Goal: Task Accomplishment & Management: Manage account settings

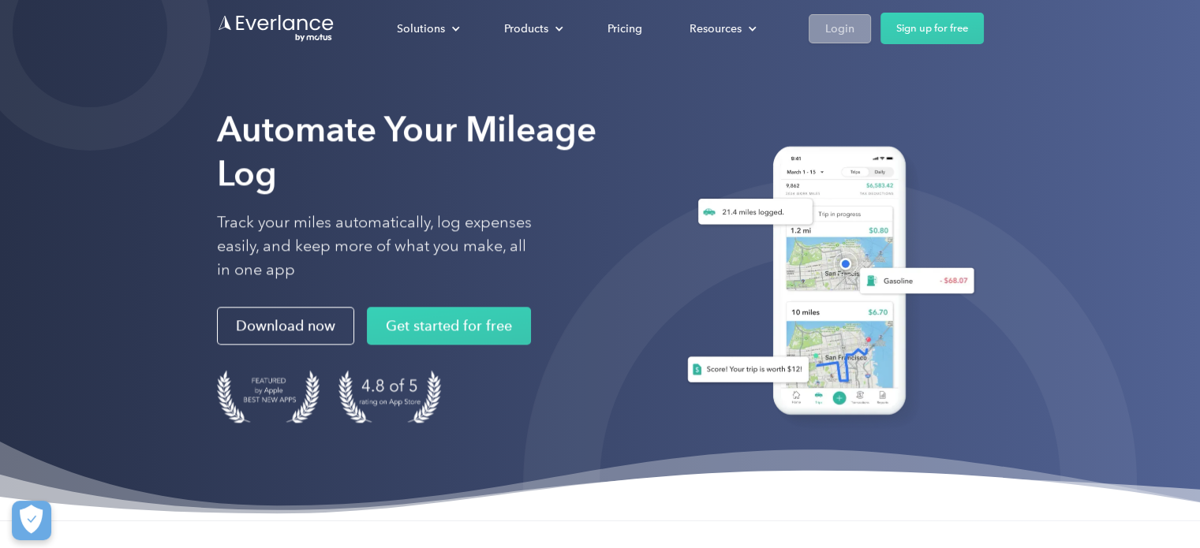
click at [846, 17] on link "Login" at bounding box center [840, 28] width 62 height 29
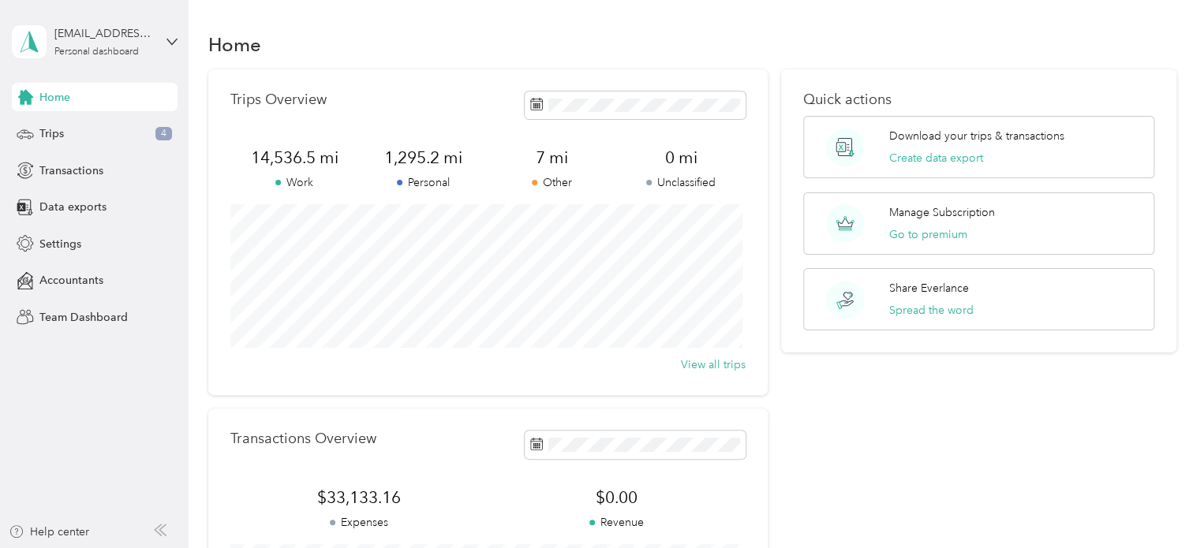
click at [854, 429] on div "Quick actions Download your trips & transactions Create data export Manage Subs…" at bounding box center [978, 385] width 395 height 633
click at [84, 174] on span "Transactions" at bounding box center [71, 171] width 64 height 17
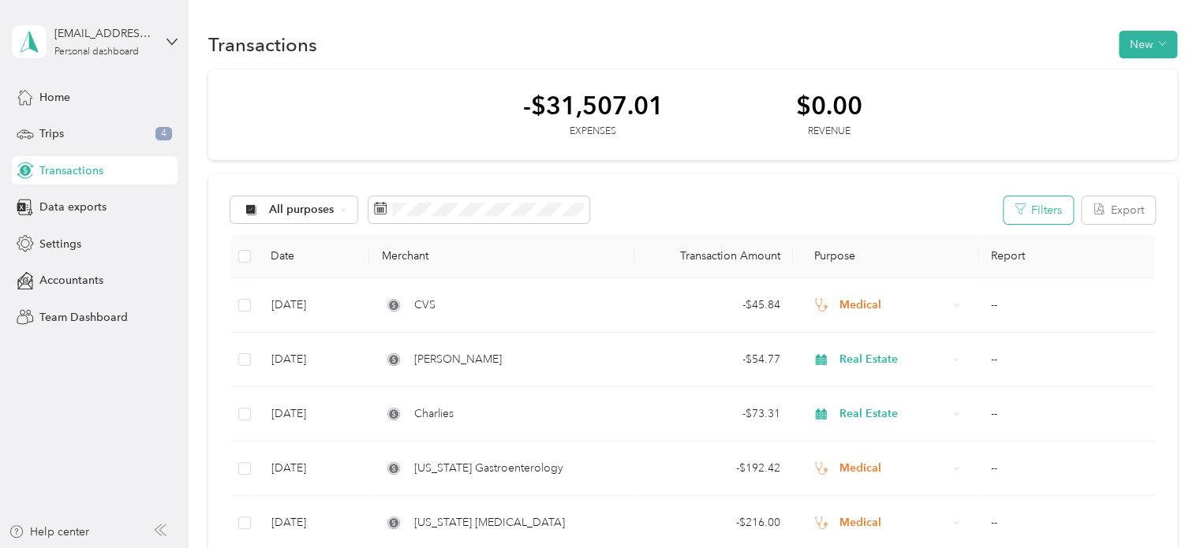
click at [1031, 208] on button "Filters" at bounding box center [1037, 210] width 69 height 28
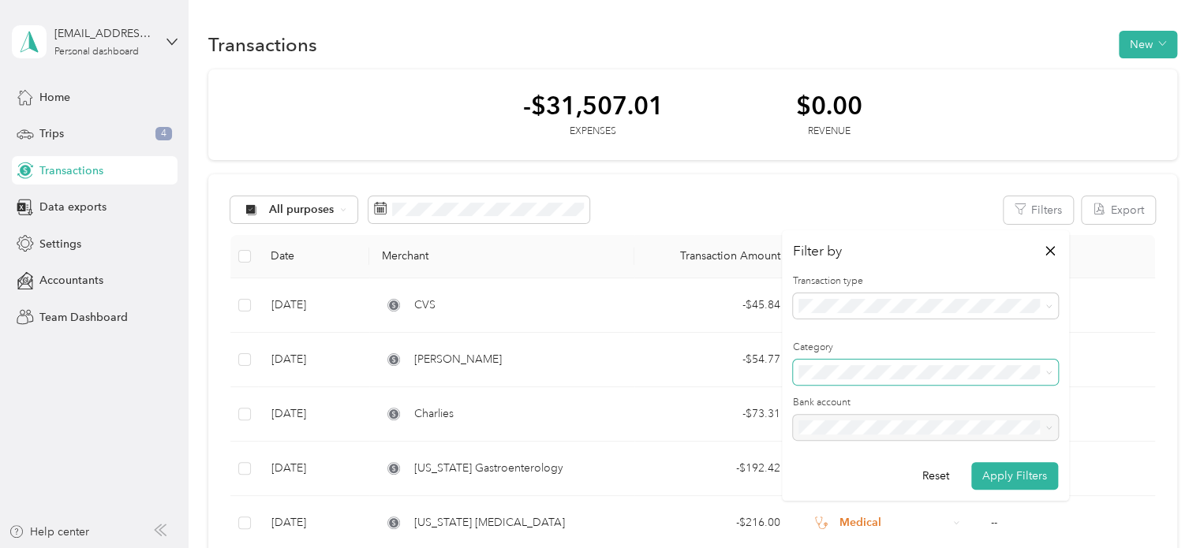
click at [1049, 365] on span at bounding box center [1048, 371] width 7 height 13
click at [873, 345] on div "Medical" at bounding box center [925, 353] width 243 height 17
click at [1013, 480] on button "Apply Filters" at bounding box center [1014, 476] width 87 height 28
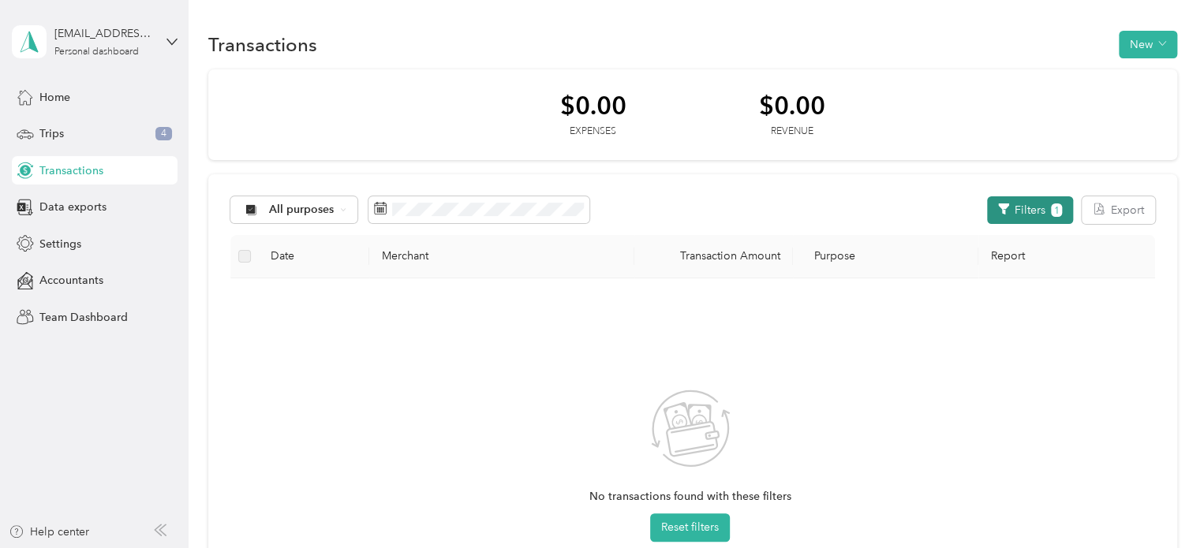
click at [1014, 206] on button "Filters 1" at bounding box center [1030, 210] width 86 height 28
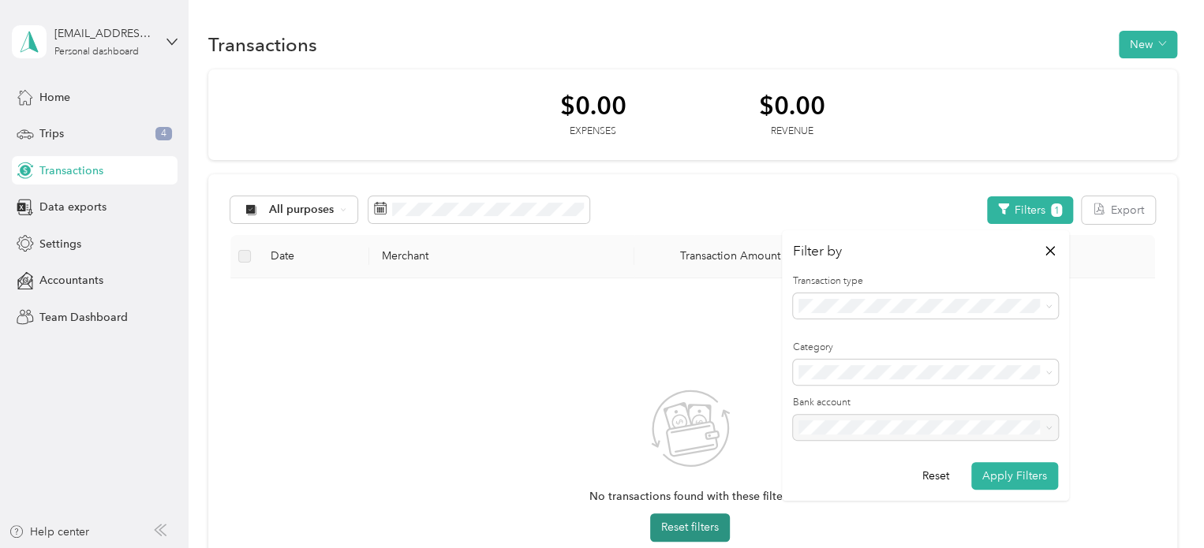
click at [694, 523] on button "Reset filters" at bounding box center [690, 528] width 80 height 28
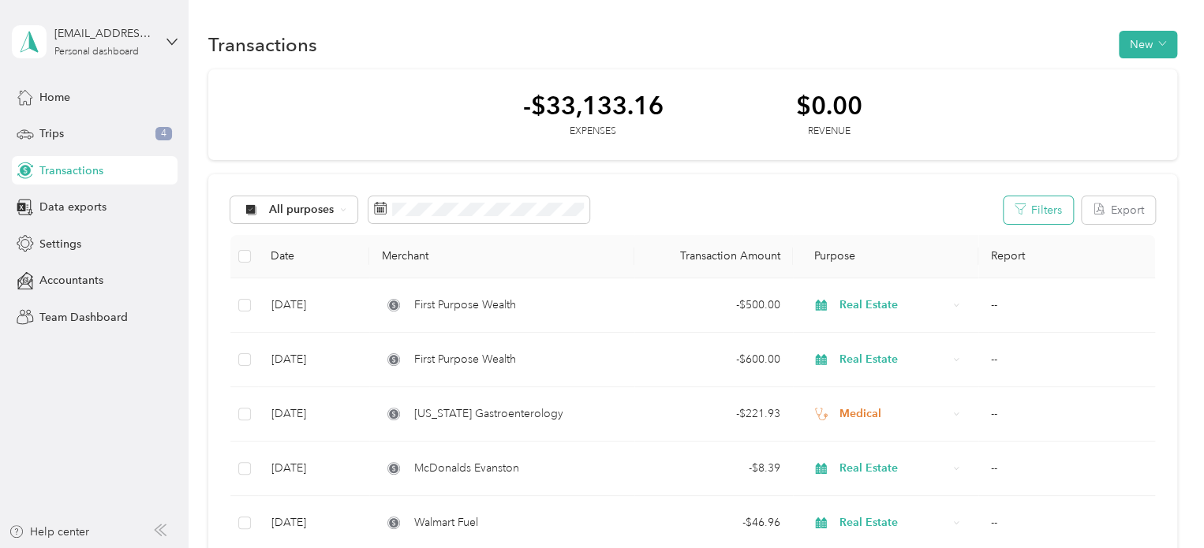
click at [1035, 211] on button "Filters" at bounding box center [1037, 210] width 69 height 28
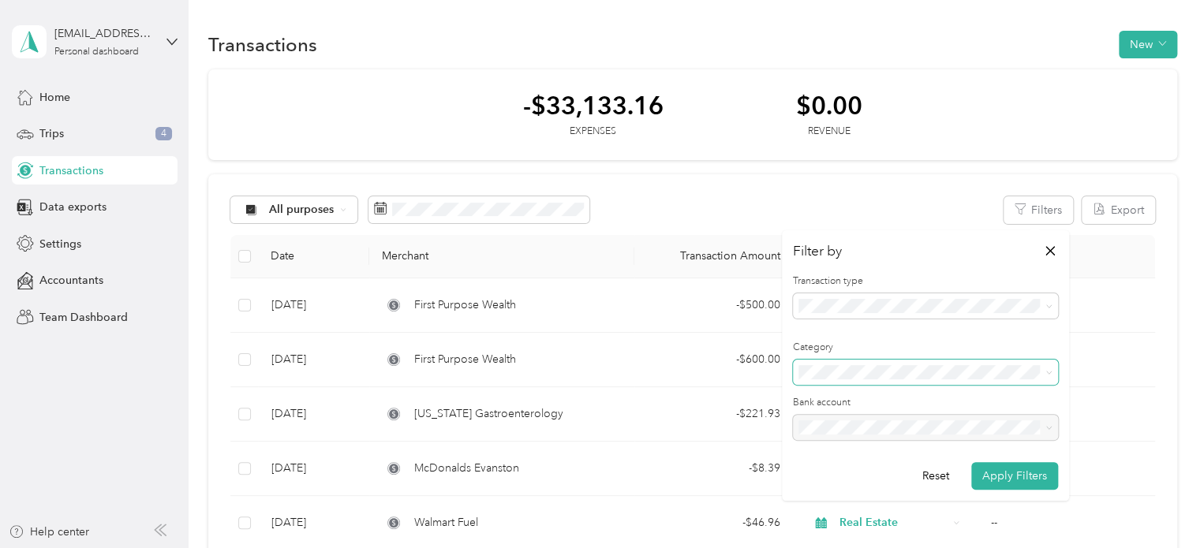
click at [944, 380] on span at bounding box center [925, 372] width 265 height 25
click at [905, 351] on div "Medical" at bounding box center [925, 353] width 243 height 17
click at [1007, 469] on button "Apply Filters" at bounding box center [1014, 476] width 87 height 28
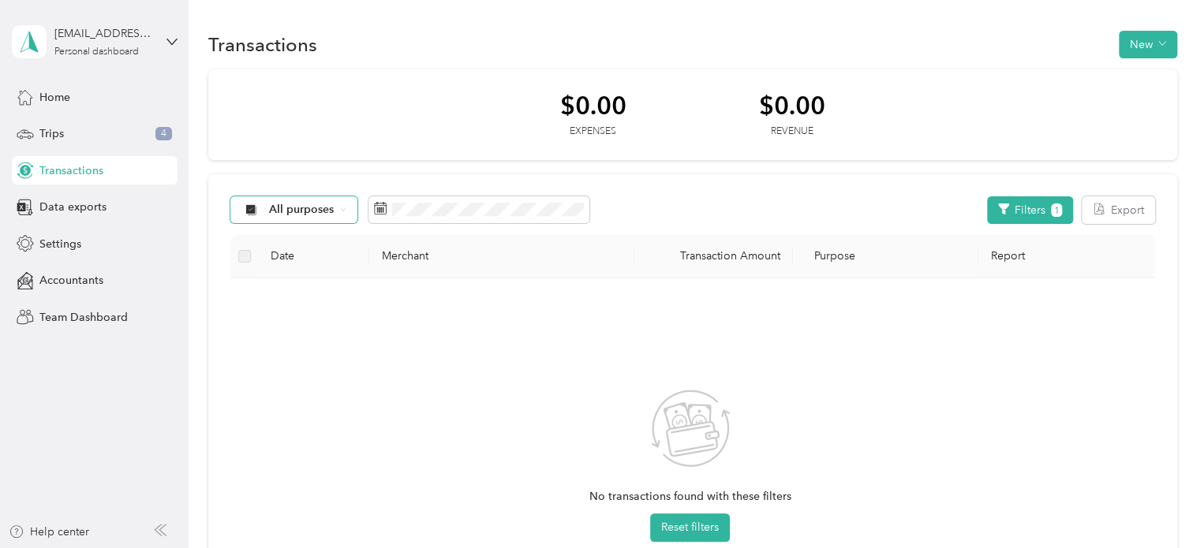
click at [315, 214] on span "All purposes" at bounding box center [301, 209] width 65 height 11
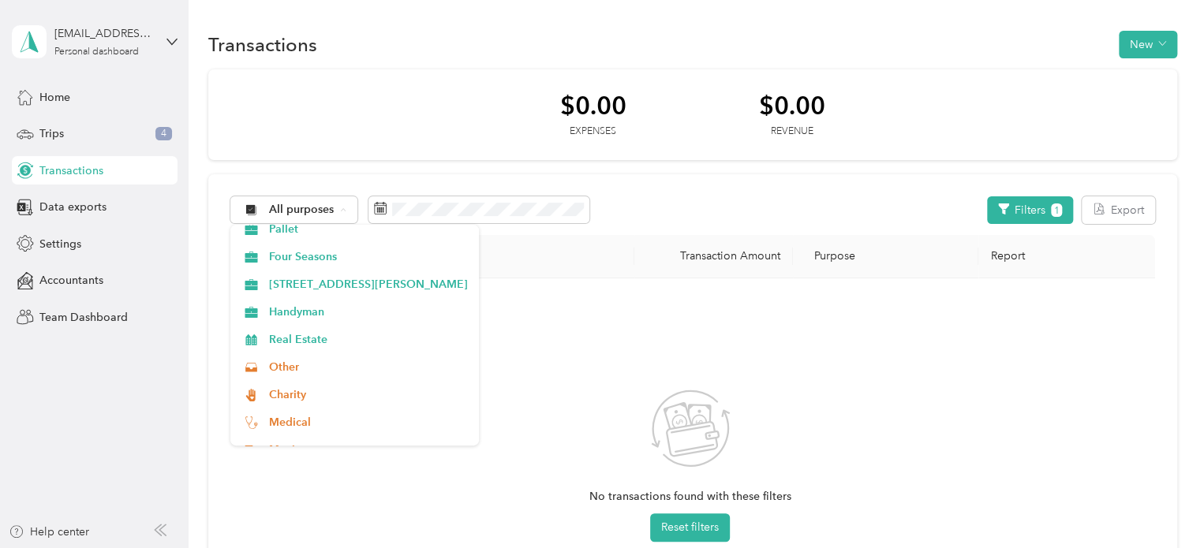
scroll to position [148, 0]
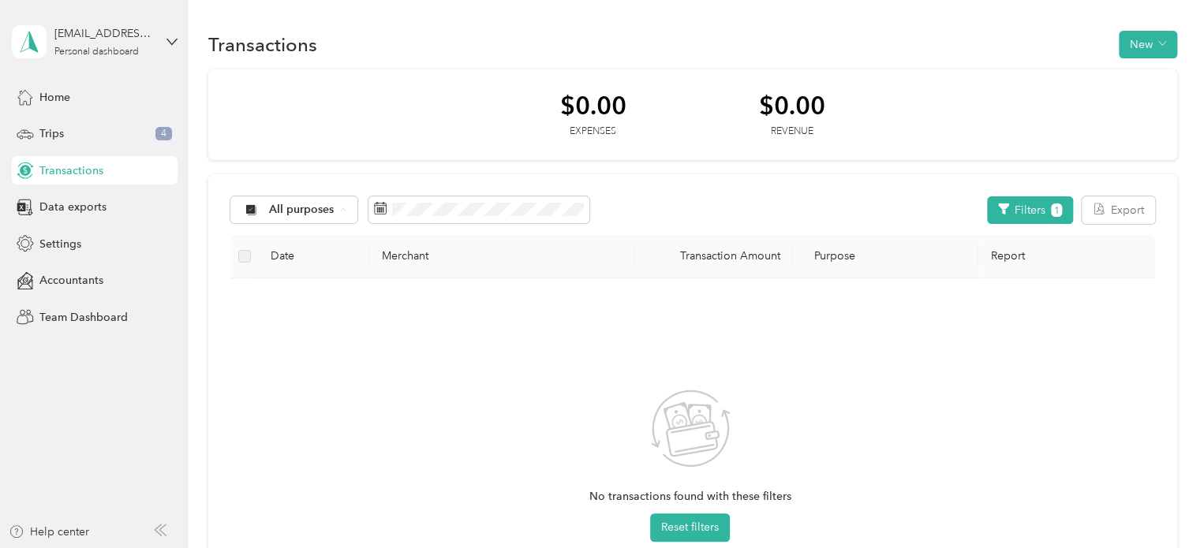
click at [336, 417] on span "Medical" at bounding box center [368, 421] width 199 height 17
click at [1036, 207] on button "Filters 1" at bounding box center [1030, 210] width 86 height 28
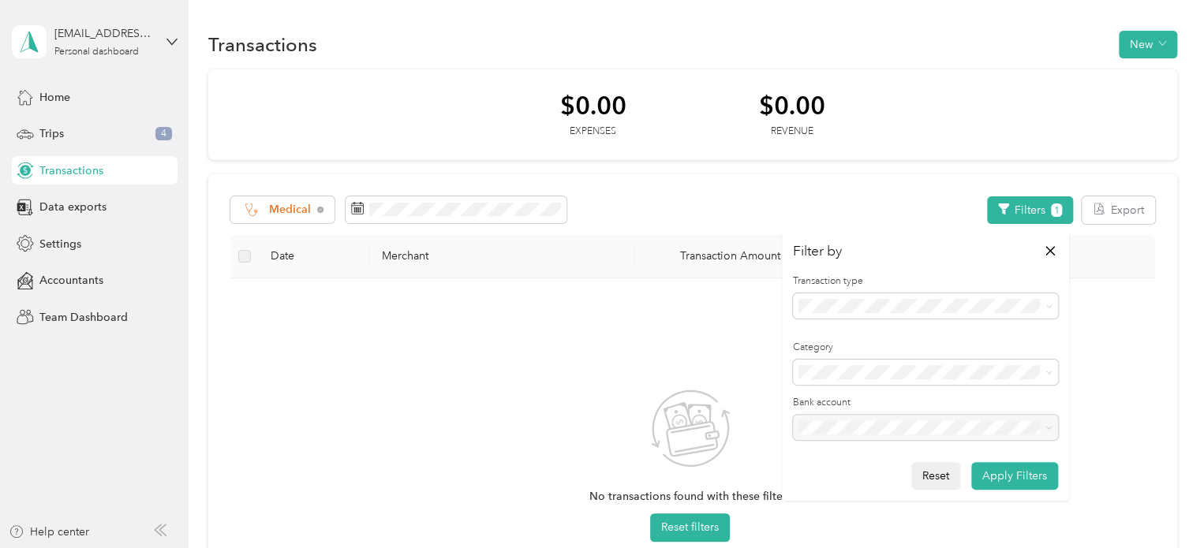
click at [932, 473] on button "Reset" at bounding box center [935, 476] width 49 height 28
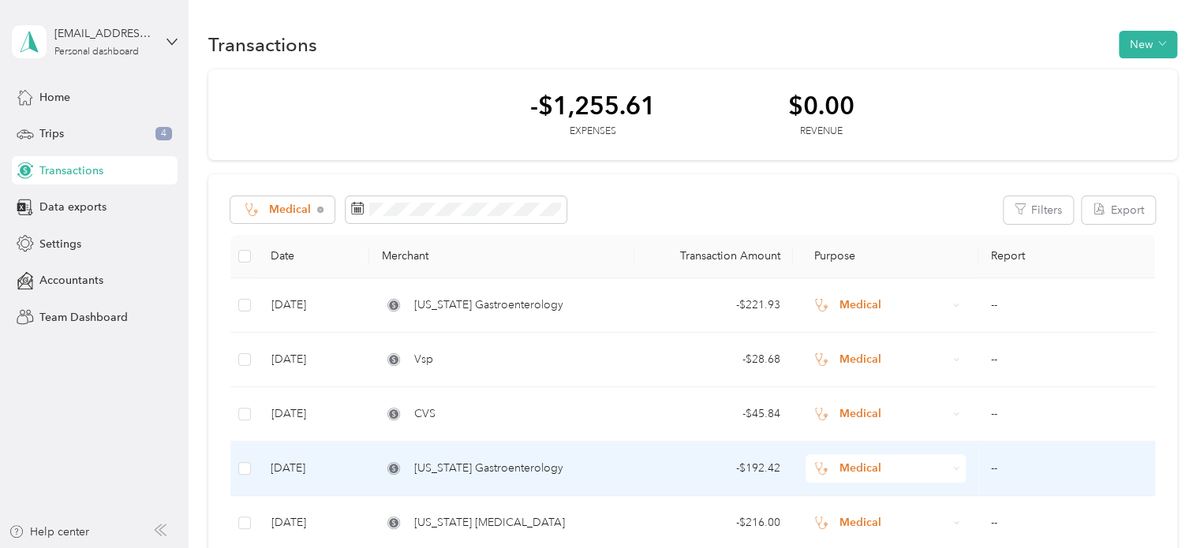
drag, startPoint x: 446, startPoint y: 478, endPoint x: 448, endPoint y: 490, distance: 12.1
click at [448, 490] on td "Utah Gastroenterology" at bounding box center [501, 469] width 264 height 54
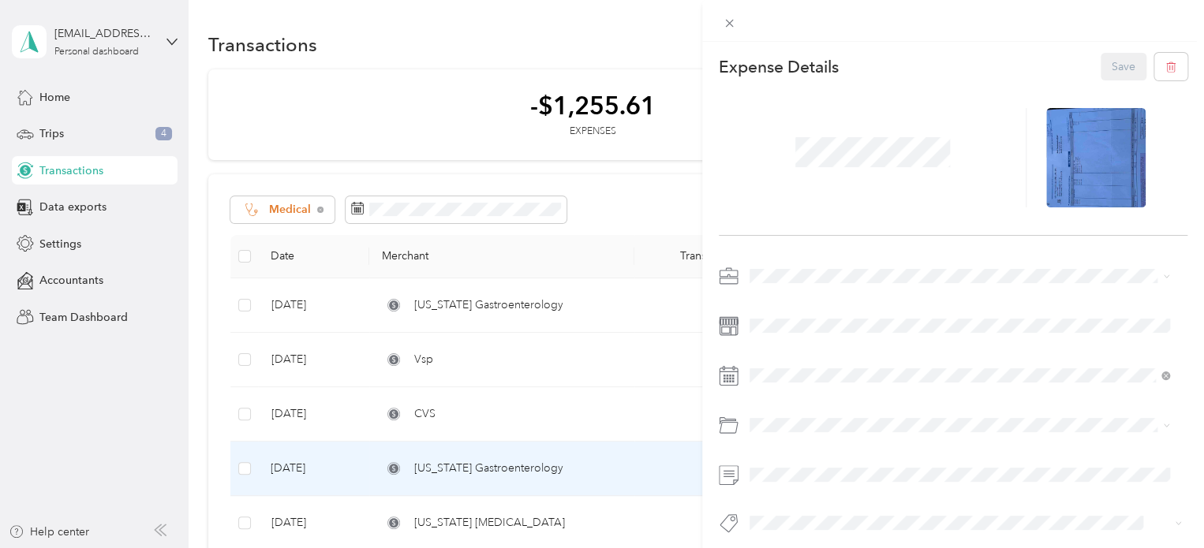
click at [470, 204] on div "This expense cannot be edited because it is either under review, approved, or p…" at bounding box center [602, 274] width 1204 height 548
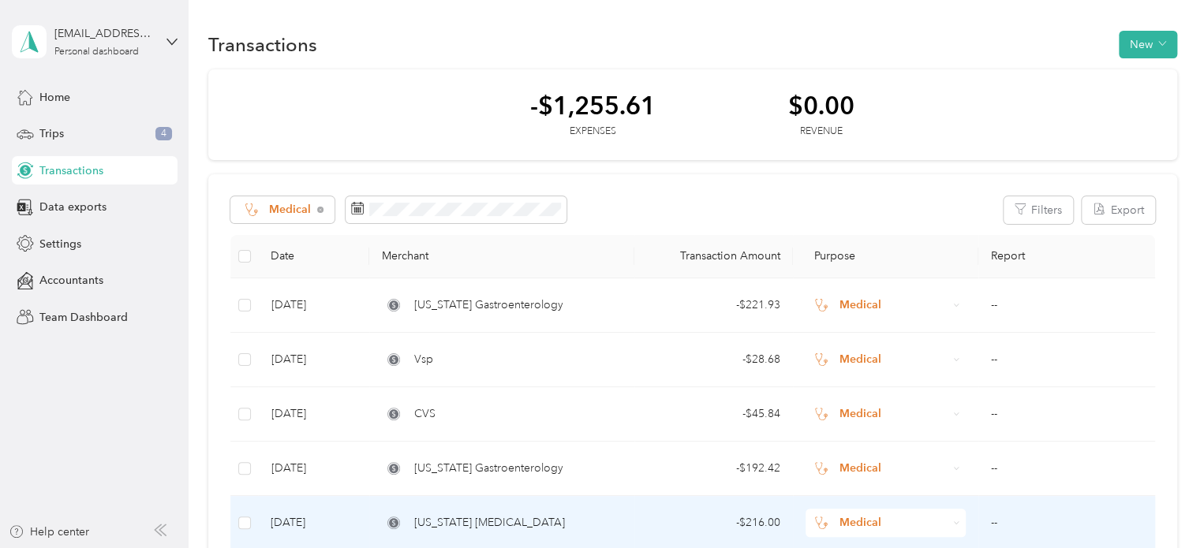
click at [415, 545] on td "Utah GASTROINTESTINAL" at bounding box center [501, 523] width 264 height 54
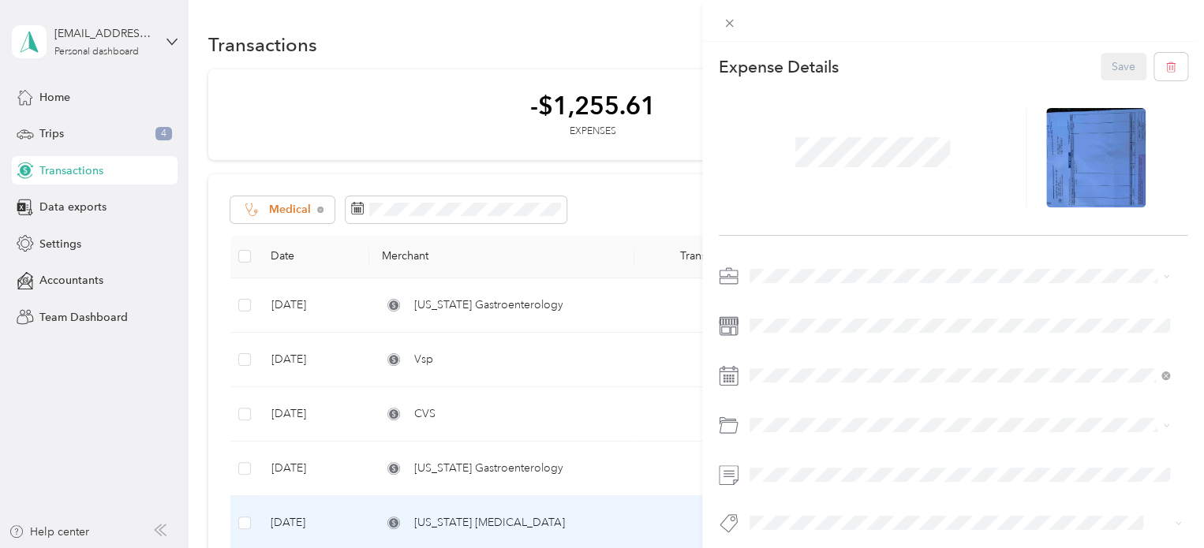
click at [467, 211] on div "This expense cannot be edited because it is either under review, approved, or p…" at bounding box center [602, 274] width 1204 height 548
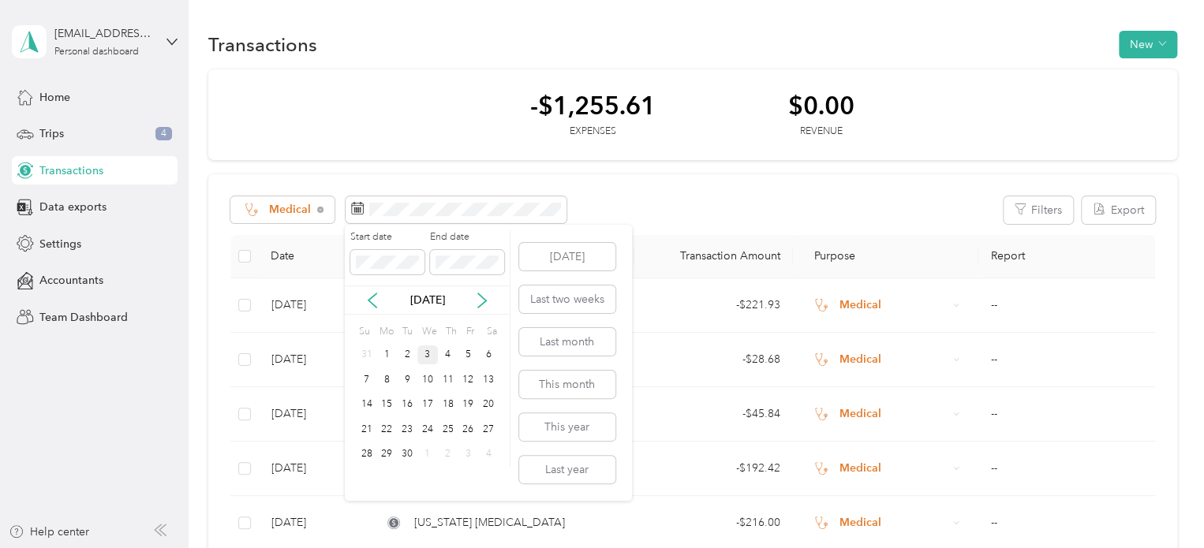
click at [345, 488] on div "Start date End date Sep 2025 Su Mo Tu We Th Fr Sa 31 1 2 3 4 5 6 7 8 9 10 11 12…" at bounding box center [428, 363] width 166 height 276
click at [373, 303] on icon at bounding box center [372, 301] width 16 height 16
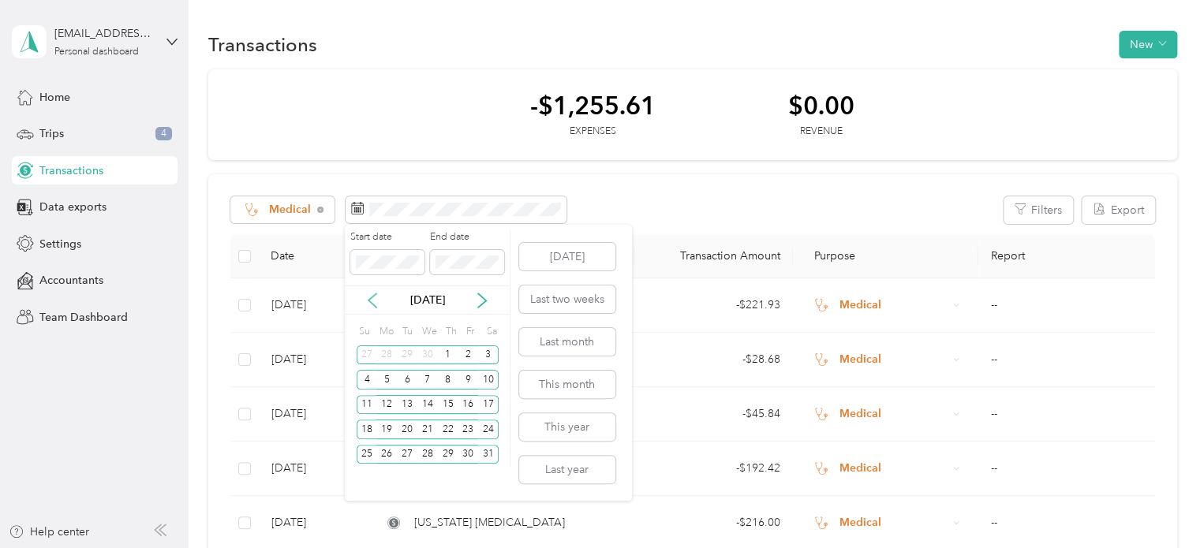
click at [373, 303] on icon at bounding box center [372, 301] width 16 height 16
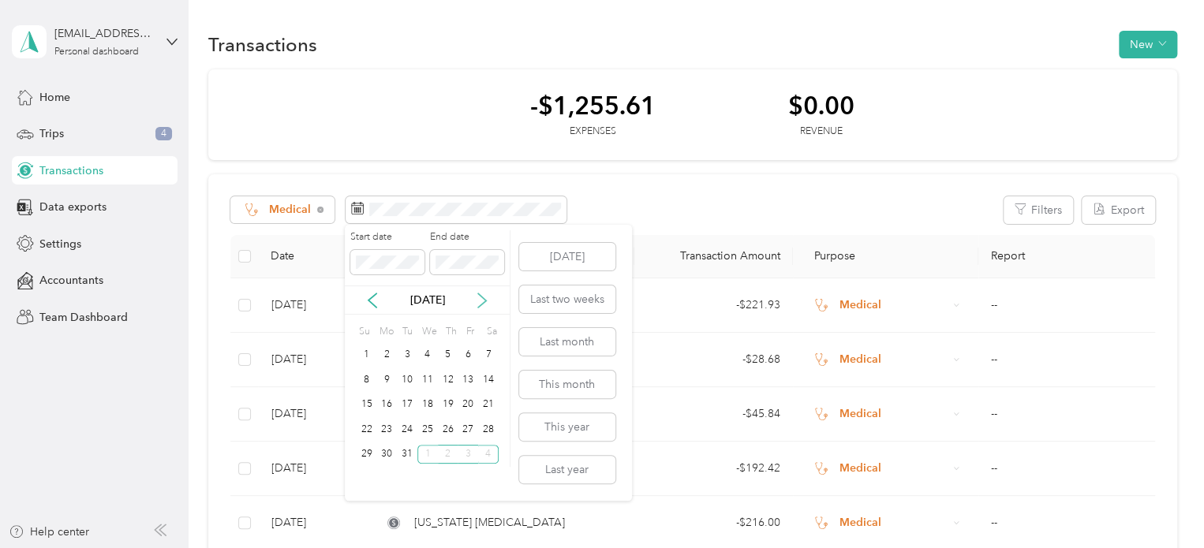
click at [483, 299] on icon at bounding box center [482, 301] width 16 height 16
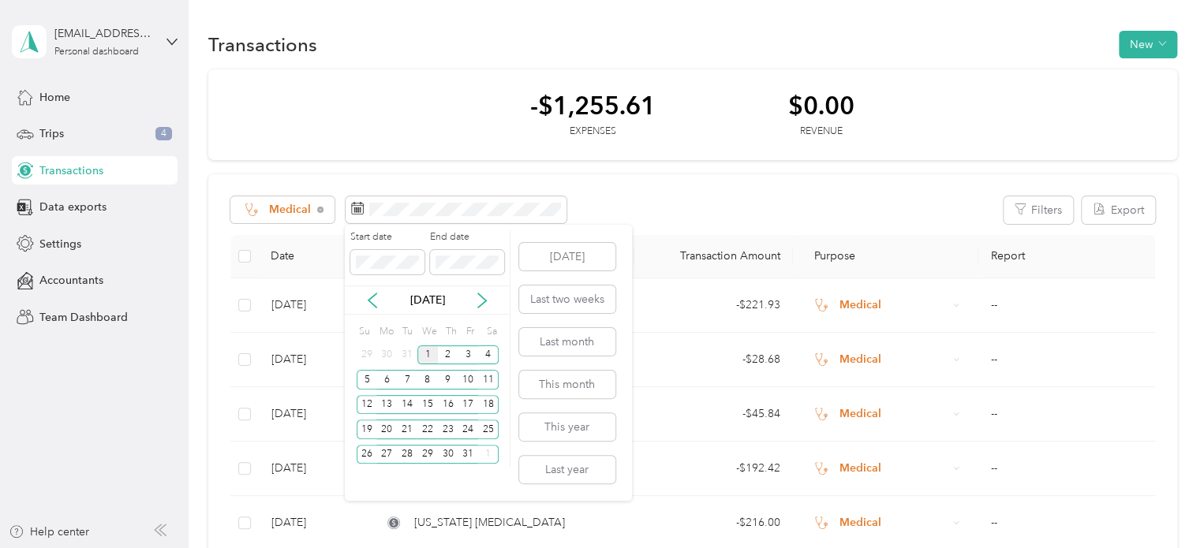
click at [423, 361] on div "1" at bounding box center [427, 356] width 21 height 20
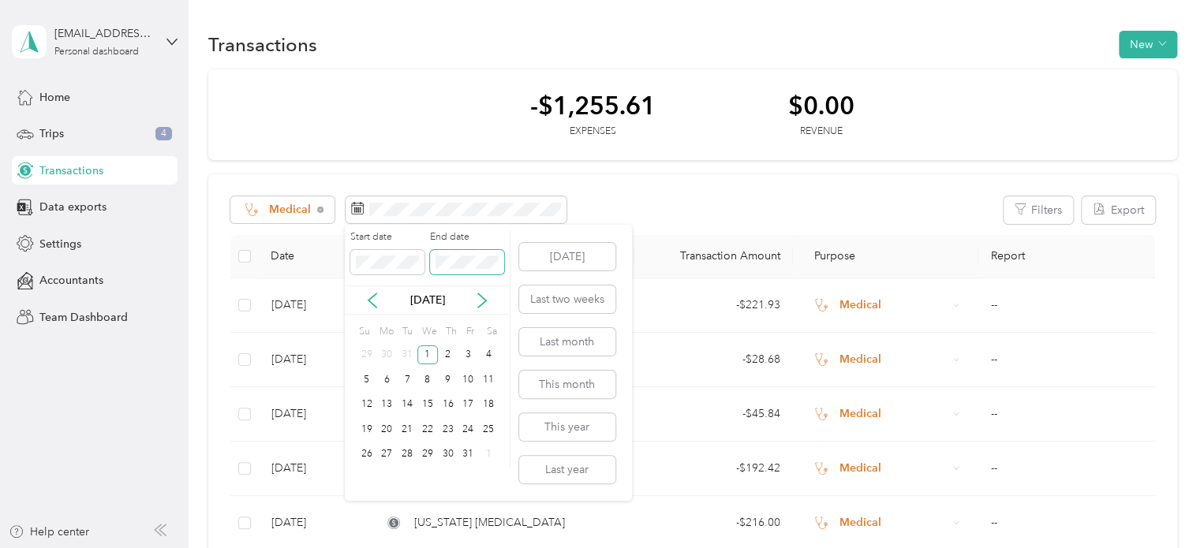
click at [444, 250] on span at bounding box center [467, 262] width 74 height 25
click at [483, 304] on icon at bounding box center [482, 300] width 8 height 14
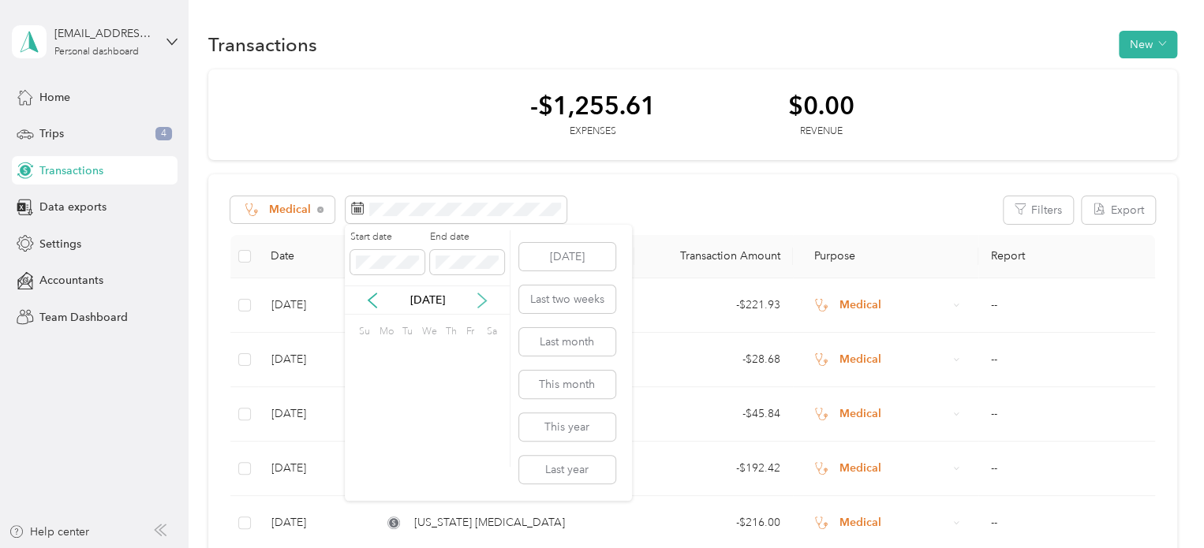
click at [483, 304] on icon at bounding box center [482, 300] width 8 height 14
click at [445, 450] on div "31" at bounding box center [448, 455] width 21 height 20
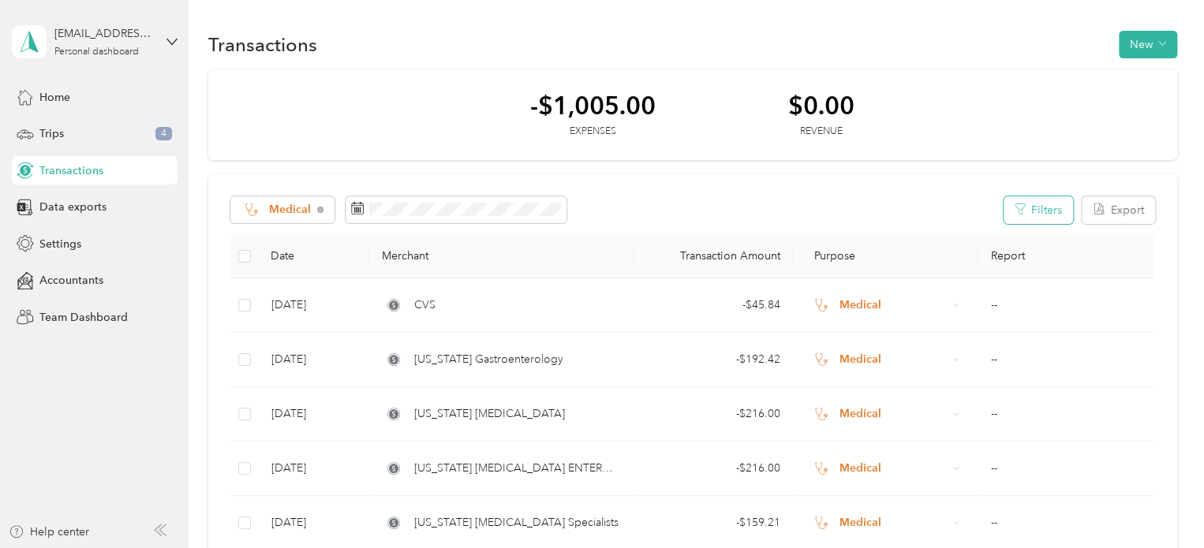
click at [1019, 213] on icon "button" at bounding box center [1020, 209] width 11 height 11
click at [278, 213] on span "Medical" at bounding box center [290, 209] width 43 height 11
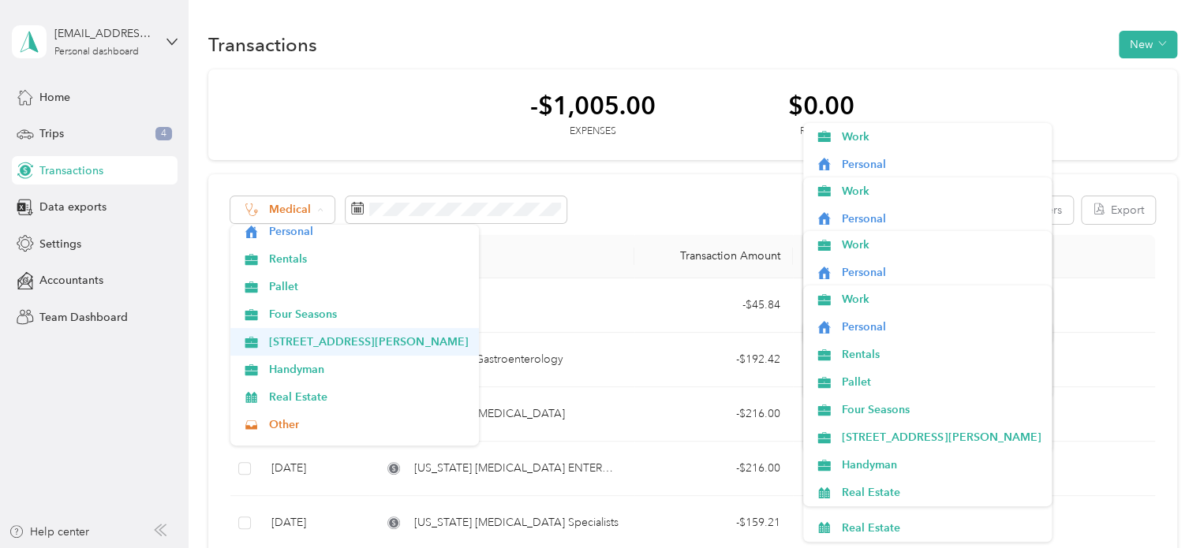
scroll to position [92, 0]
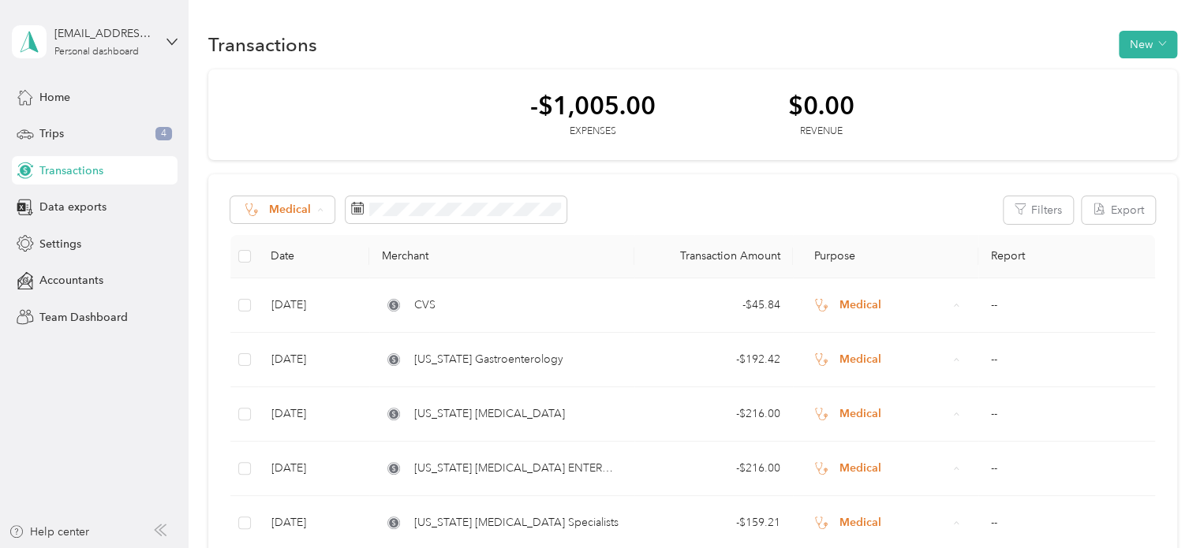
click at [346, 391] on span "Real Estate" at bounding box center [368, 395] width 199 height 17
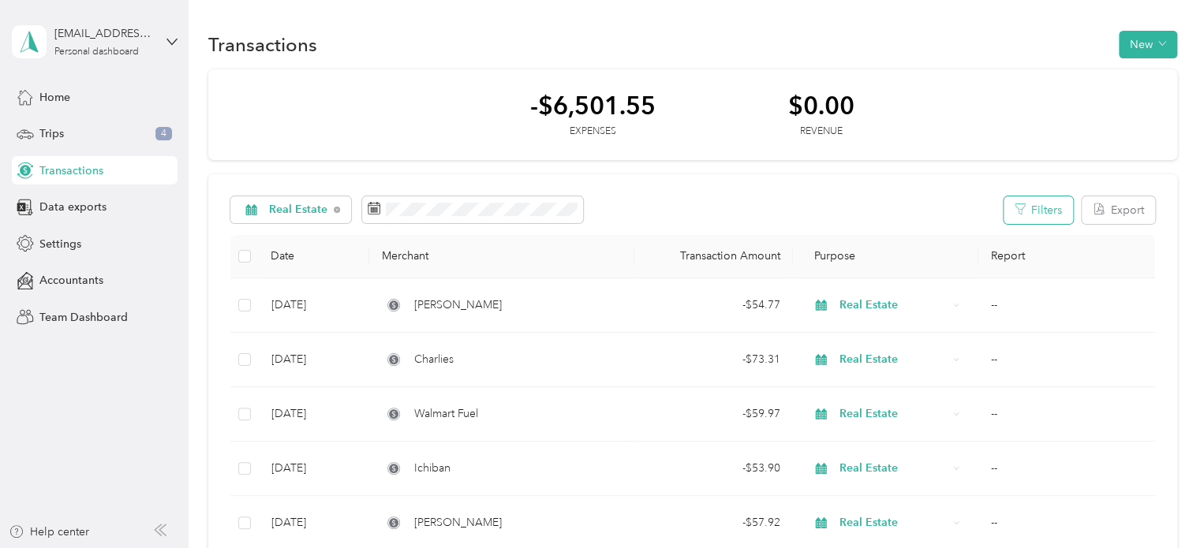
click at [1024, 211] on button "Filters" at bounding box center [1037, 210] width 69 height 28
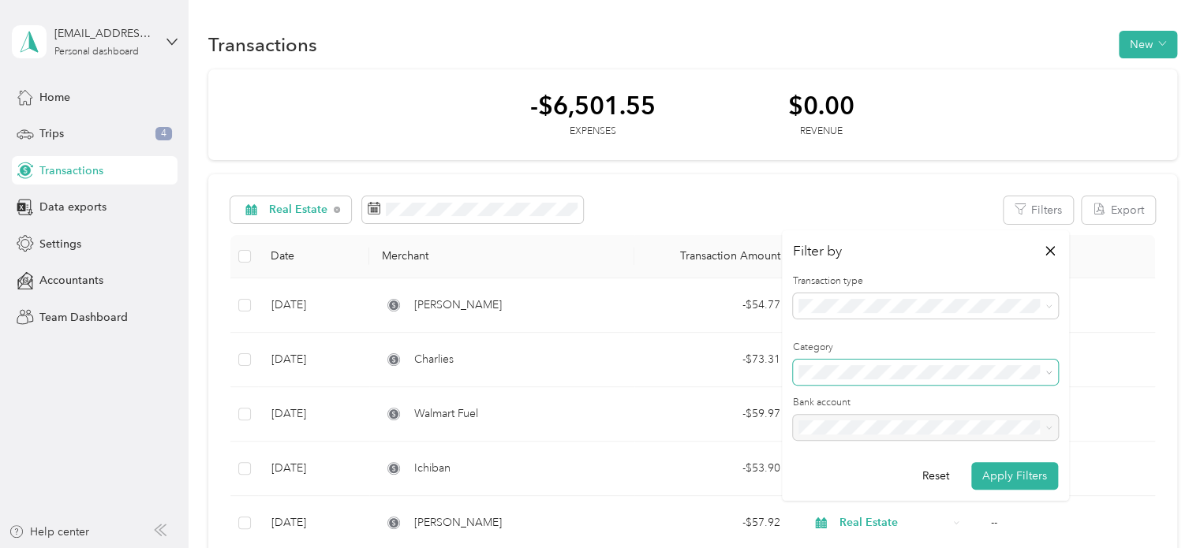
click at [1045, 375] on icon at bounding box center [1048, 372] width 7 height 7
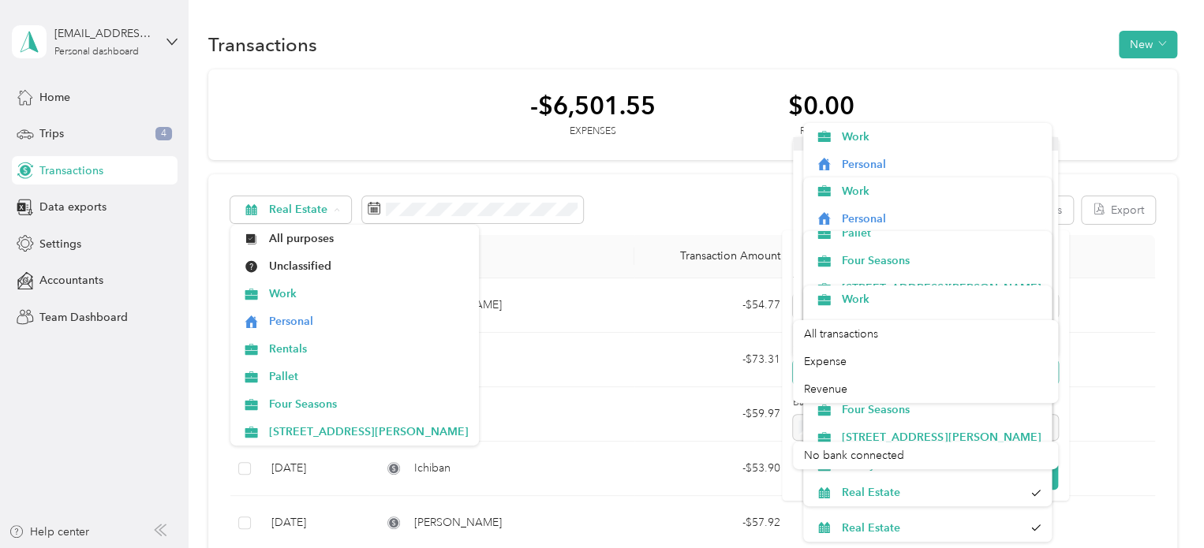
scroll to position [97, 0]
click at [1113, 357] on td "--" at bounding box center [1066, 360] width 177 height 54
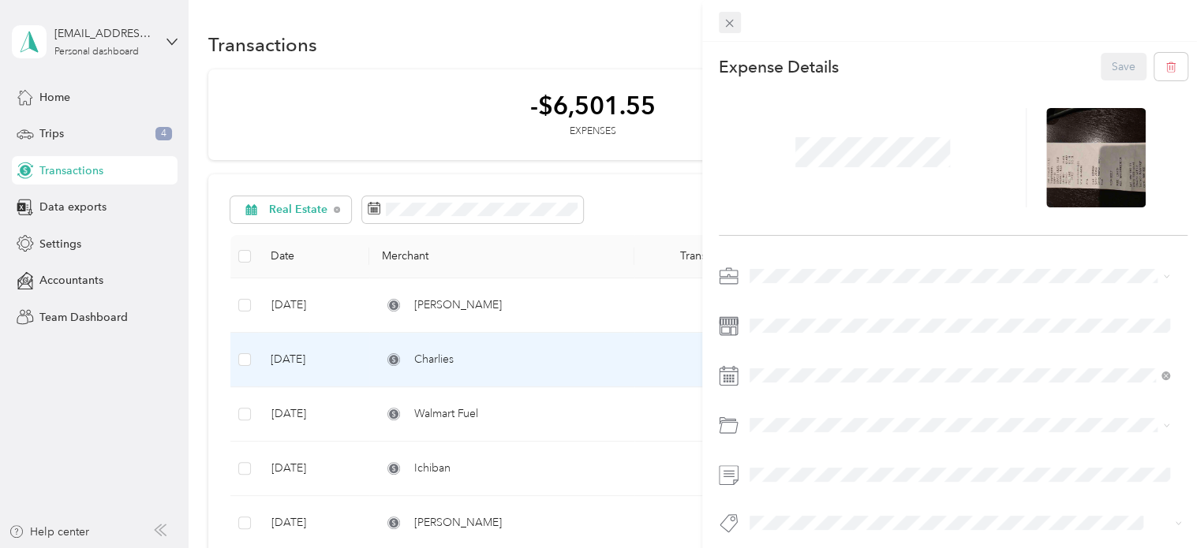
click at [733, 30] on span at bounding box center [730, 23] width 22 height 22
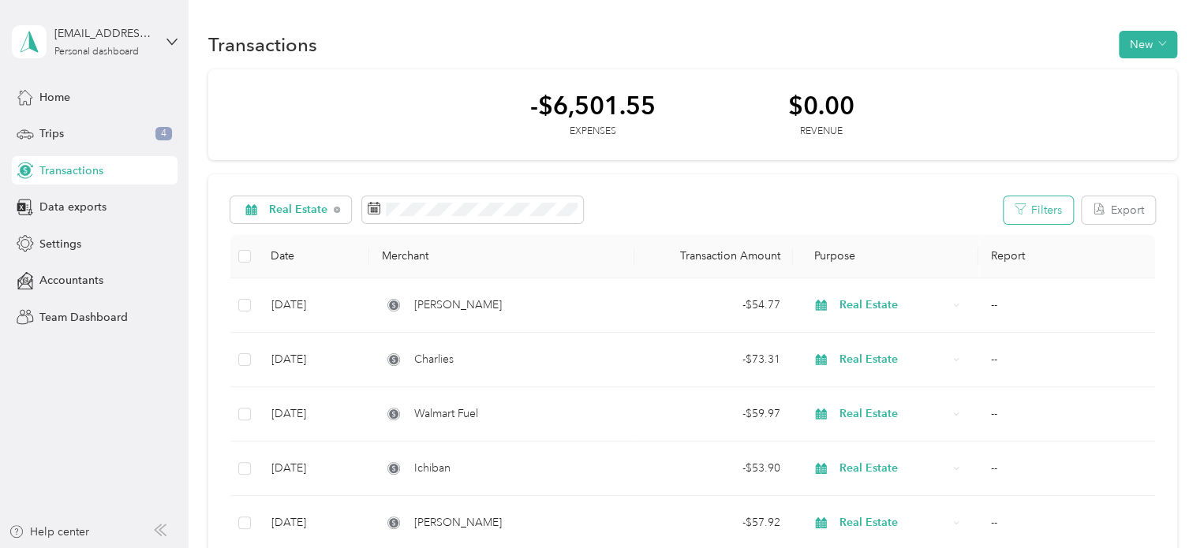
click at [1056, 217] on button "Filters" at bounding box center [1037, 210] width 69 height 28
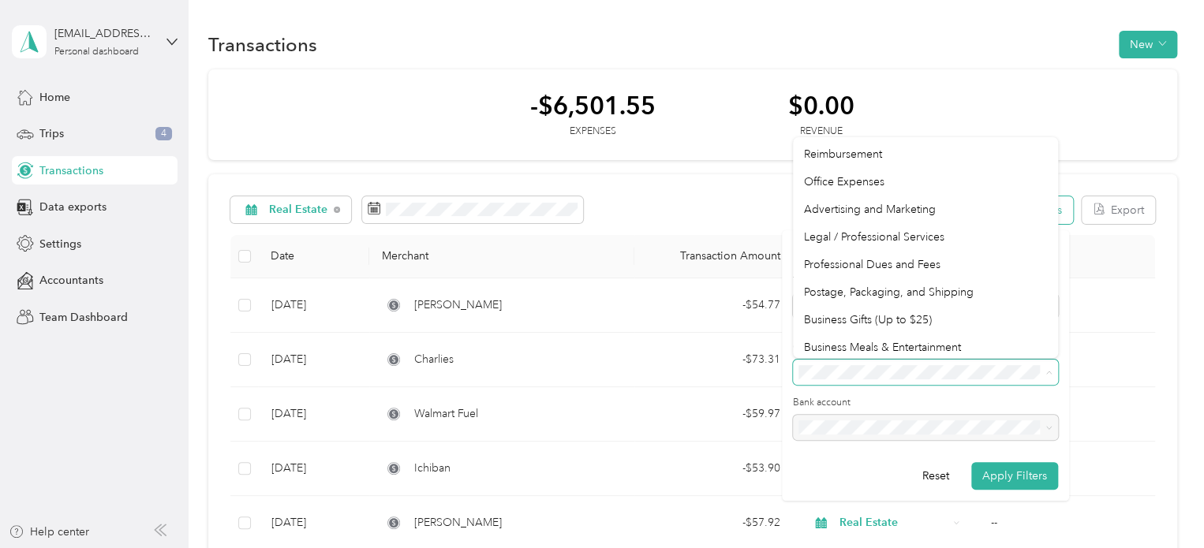
scroll to position [762, 0]
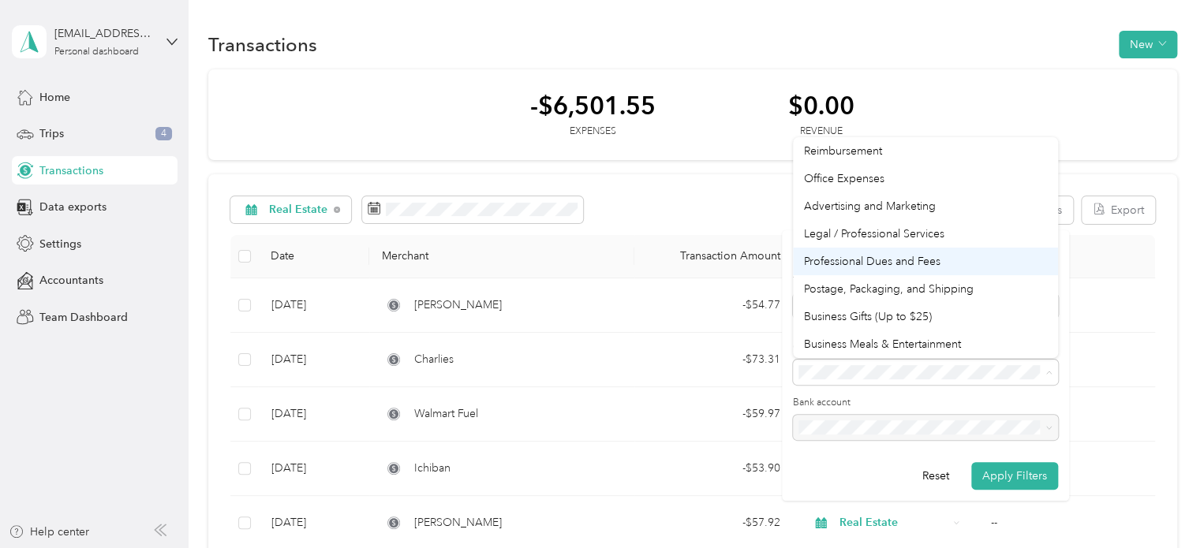
click at [944, 263] on div "Professional Dues and Fees" at bounding box center [925, 261] width 243 height 17
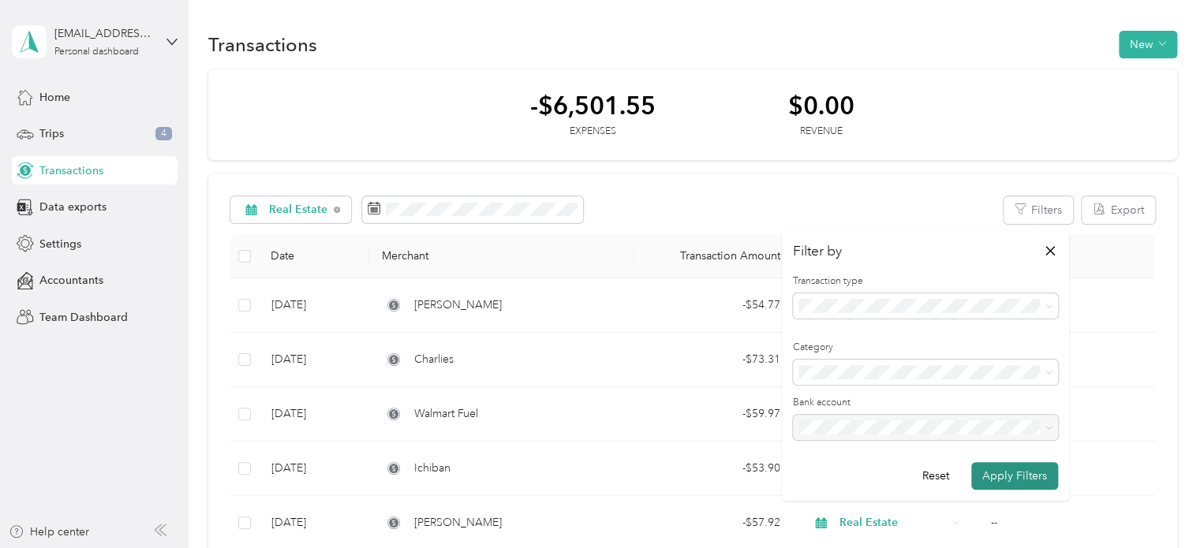
click at [1017, 473] on button "Apply Filters" at bounding box center [1014, 476] width 87 height 28
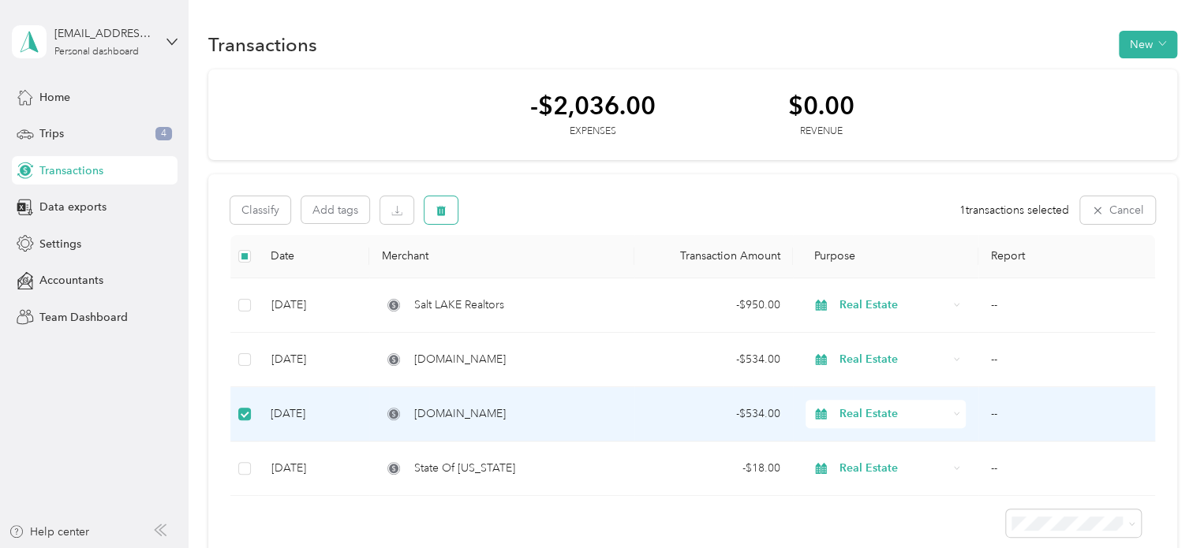
click at [444, 211] on icon "button" at bounding box center [440, 210] width 9 height 10
click at [569, 279] on button "Yes" at bounding box center [576, 275] width 31 height 25
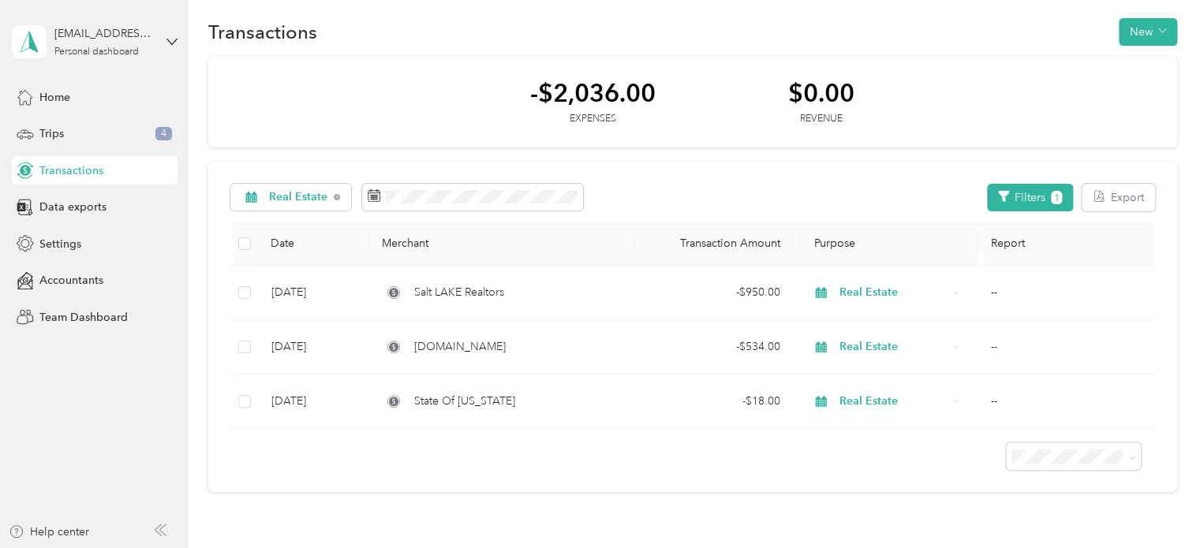
scroll to position [9, 0]
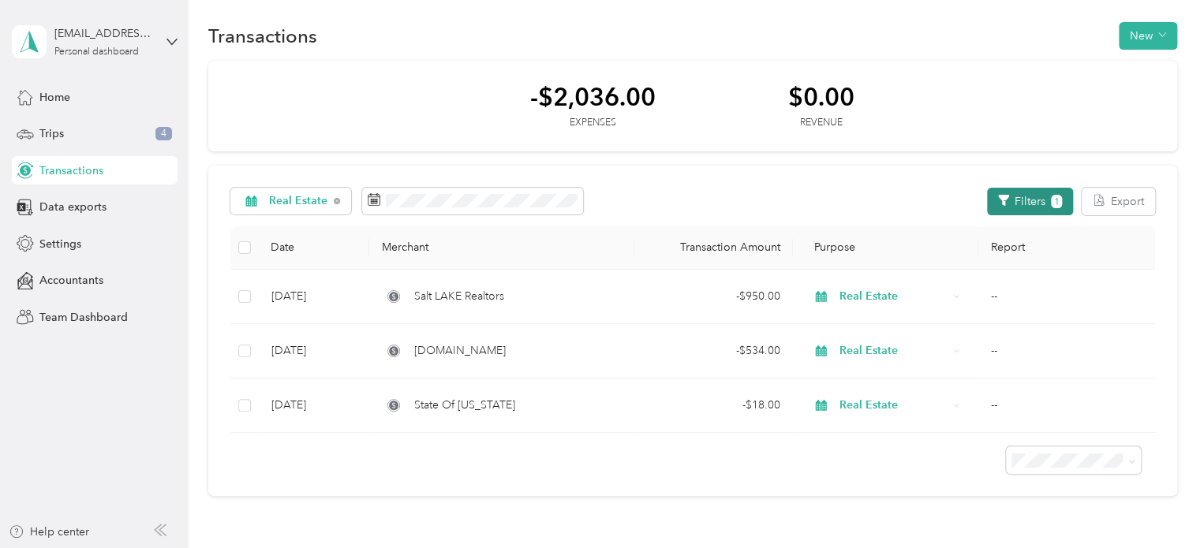
click at [1015, 199] on button "Filters 1" at bounding box center [1030, 202] width 86 height 28
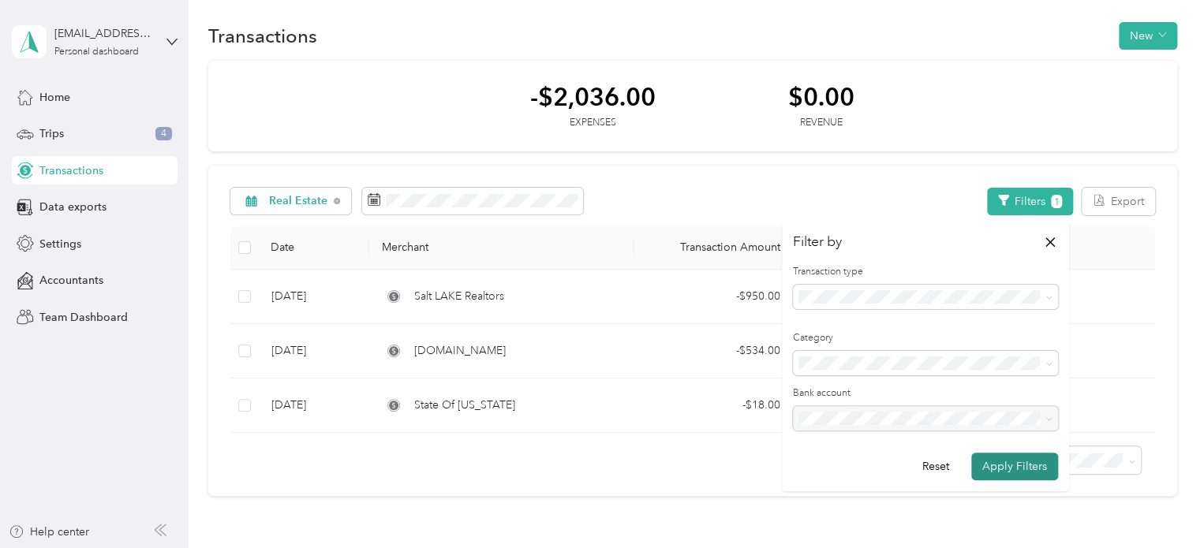
click at [1012, 473] on button "Apply Filters" at bounding box center [1014, 467] width 87 height 28
